Goal: Task Accomplishment & Management: Manage account settings

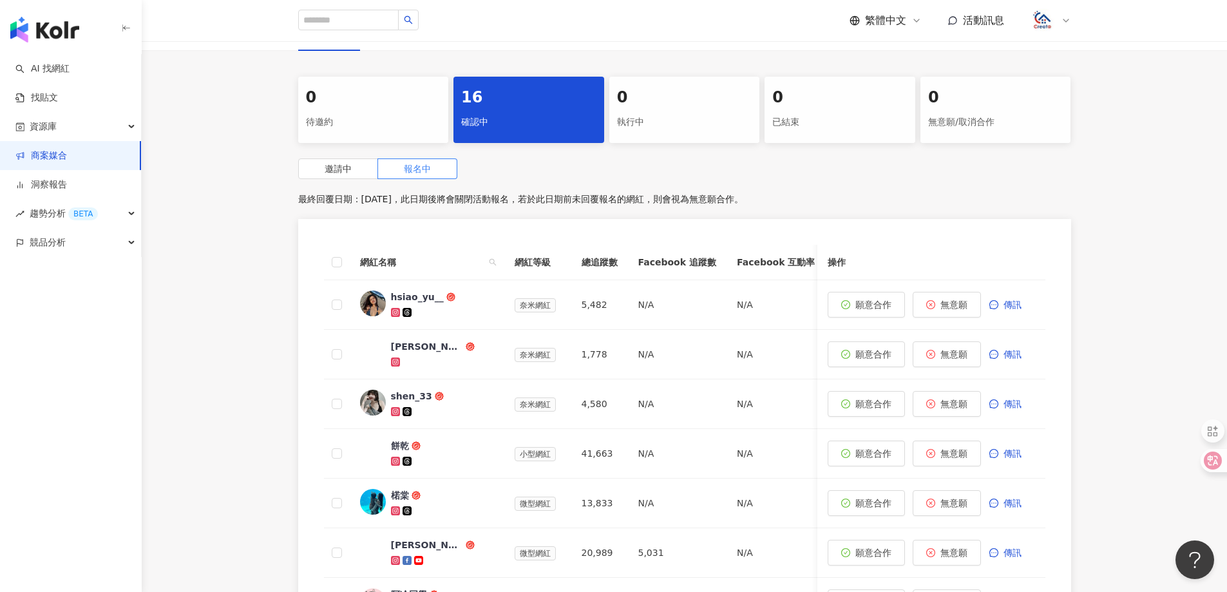
scroll to position [253, 0]
